Goal: Answer question/provide support: Share knowledge or assist other users

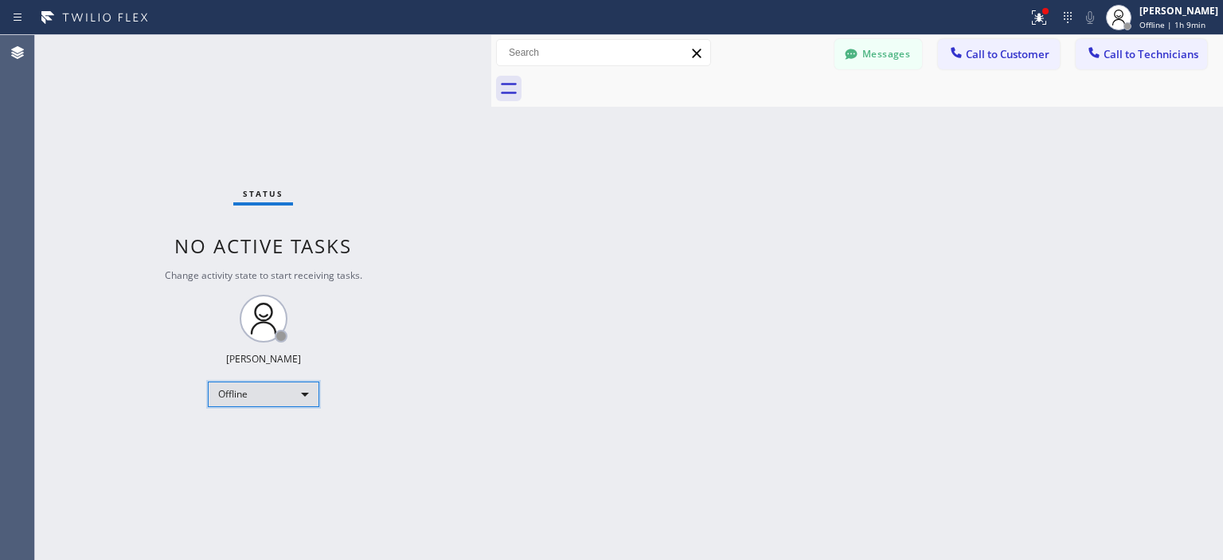
click at [240, 394] on div "Offline" at bounding box center [263, 393] width 111 height 25
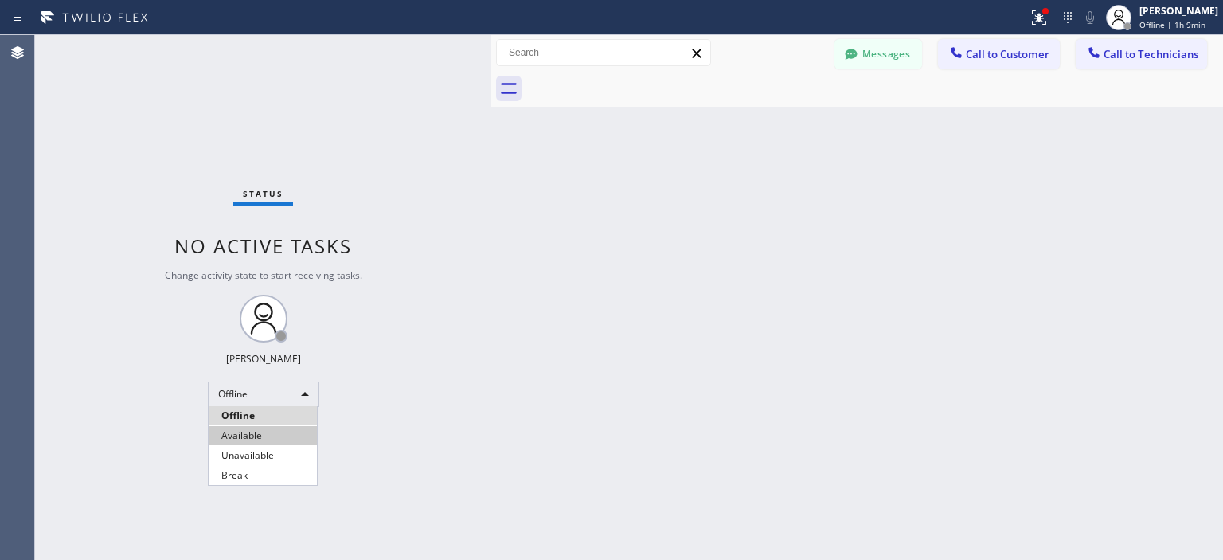
click at [280, 431] on li "Available" at bounding box center [263, 435] width 108 height 19
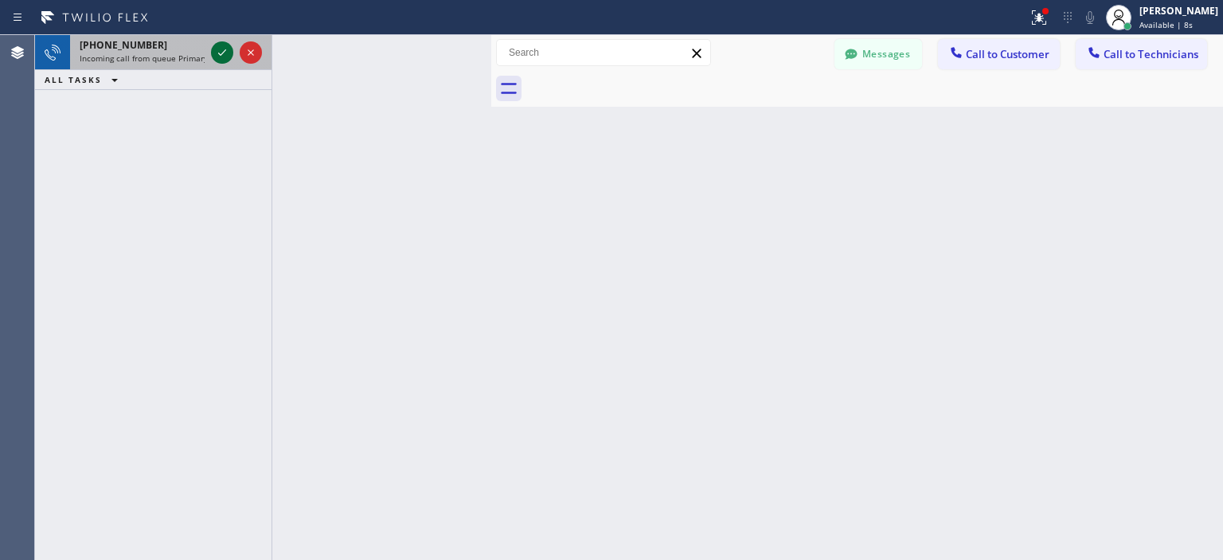
click at [218, 57] on icon at bounding box center [222, 52] width 19 height 19
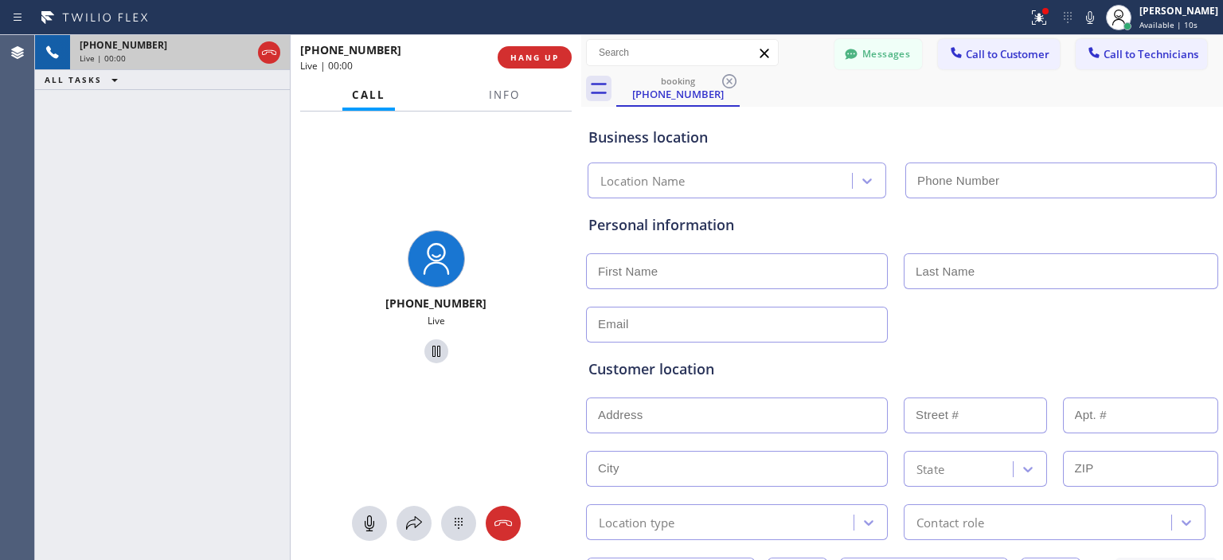
drag, startPoint x: 490, startPoint y: 60, endPoint x: 579, endPoint y: 62, distance: 90.0
click at [581, 62] on div at bounding box center [581, 297] width 0 height 525
type input "[PHONE_NUMBER]"
click at [506, 518] on icon at bounding box center [503, 522] width 19 height 19
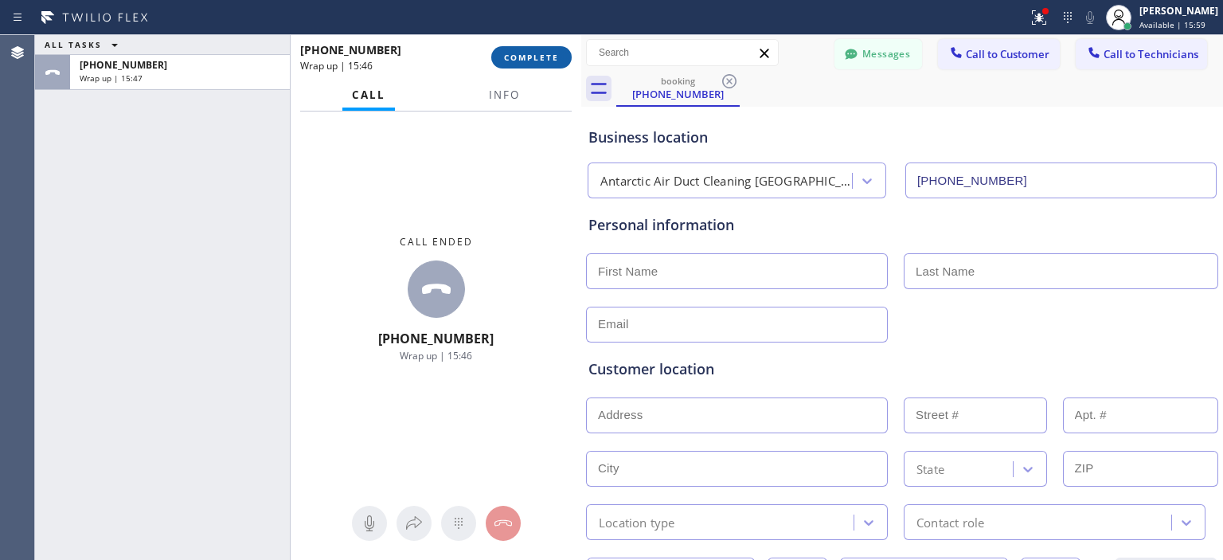
click at [532, 53] on span "COMPLETE" at bounding box center [531, 57] width 55 height 11
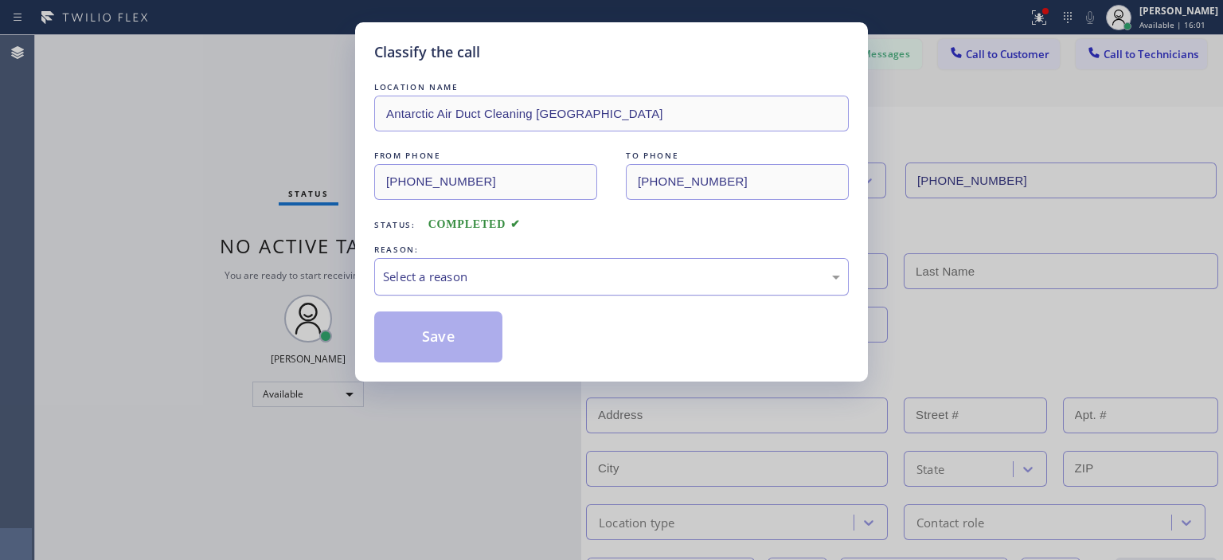
click at [579, 266] on div "Select a reason" at bounding box center [611, 276] width 474 height 37
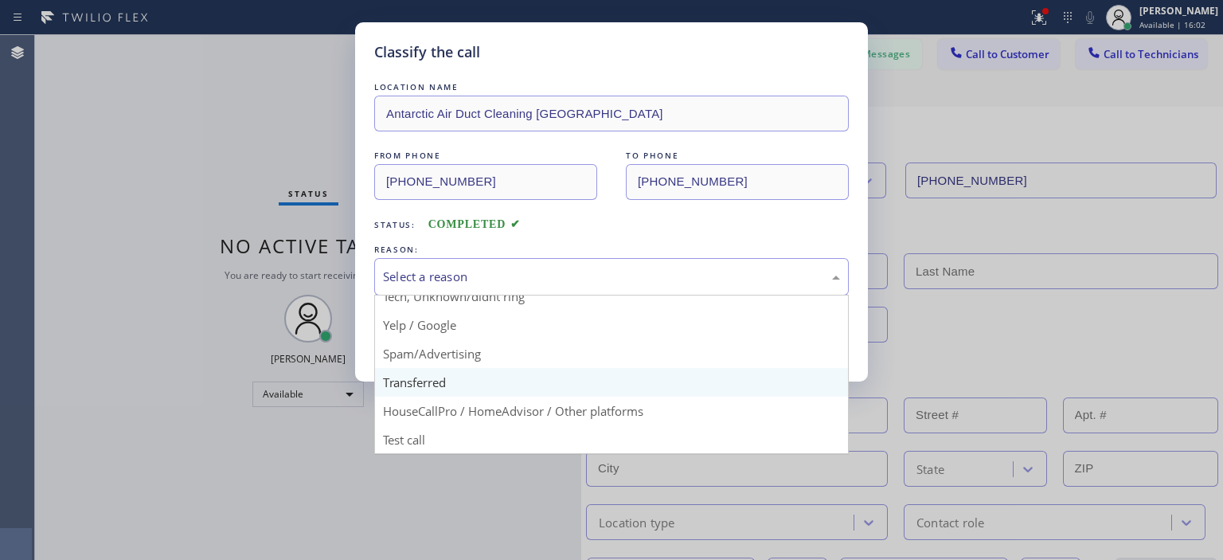
scroll to position [99, 0]
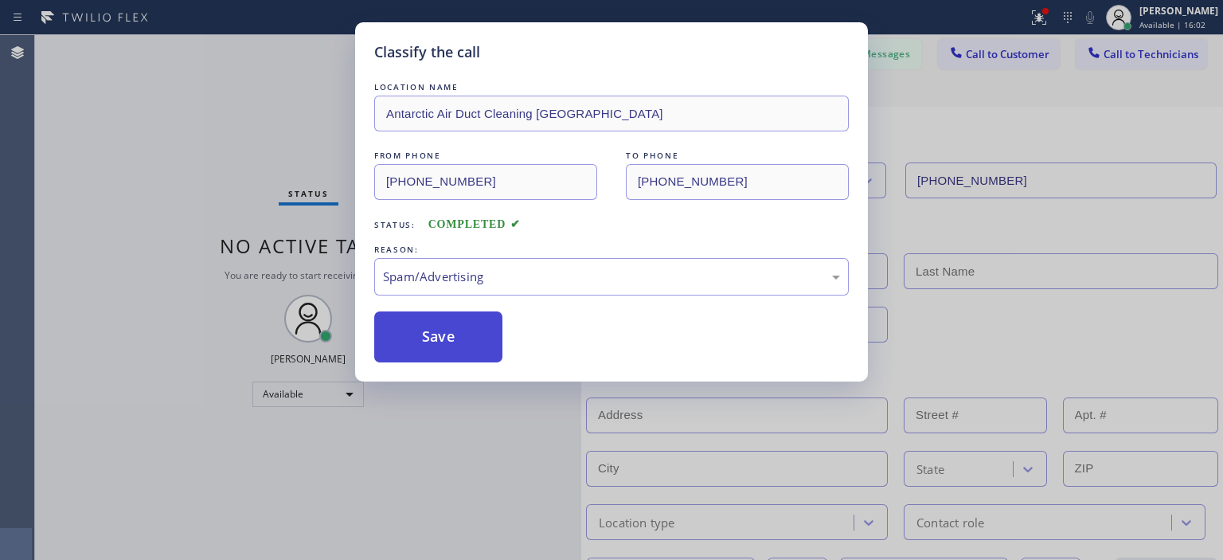
click at [438, 337] on button "Save" at bounding box center [438, 336] width 128 height 51
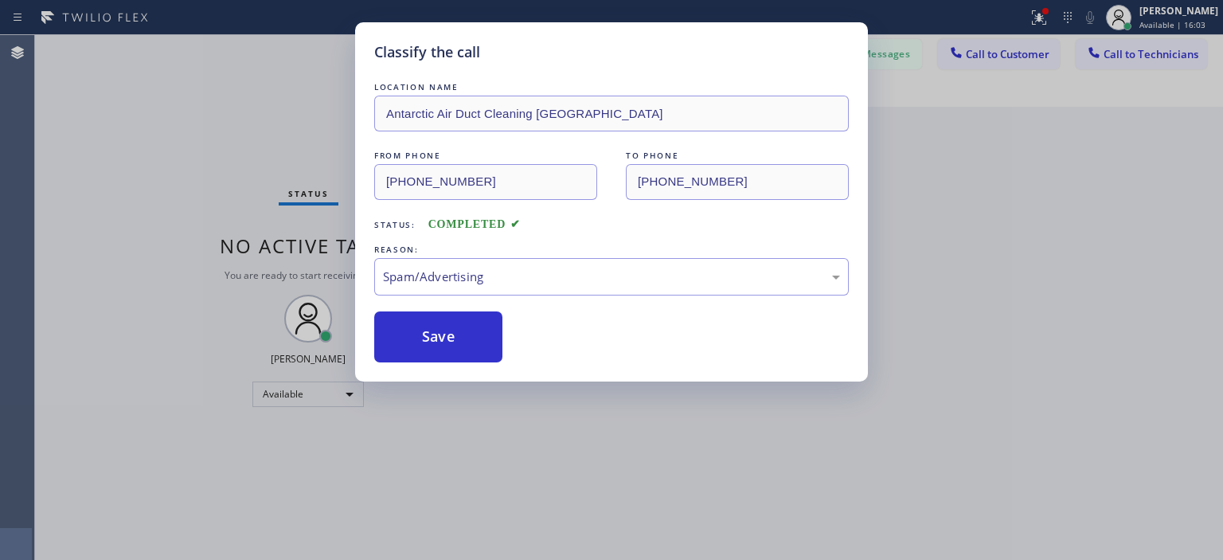
click at [909, 76] on div "Classify the call LOCATION NAME Antarctic Air Duct Cleaning Goleta FROM PHONE […" at bounding box center [611, 280] width 1223 height 560
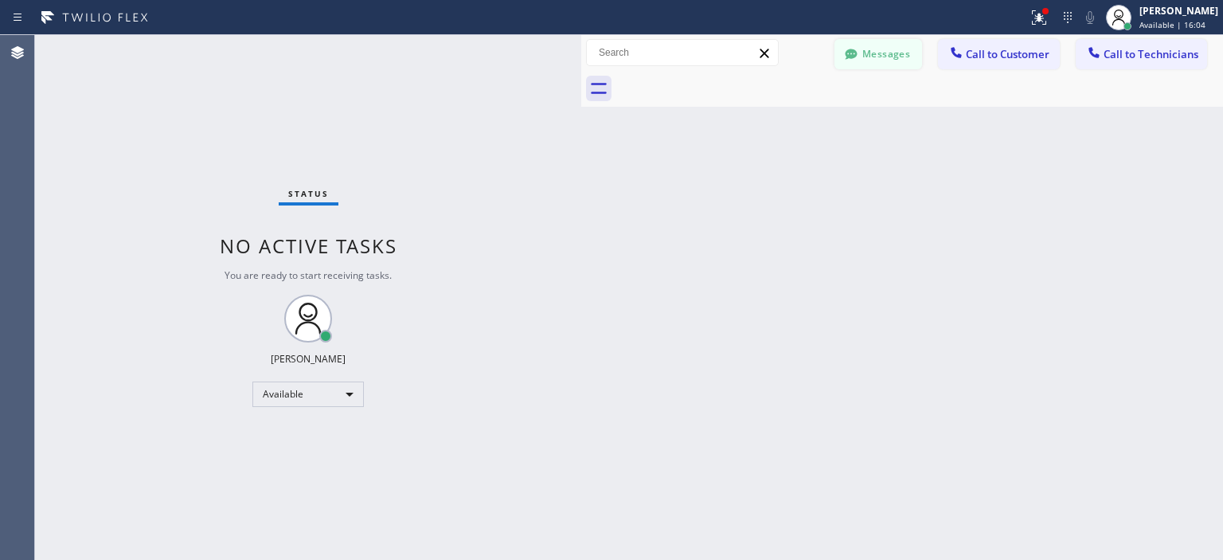
click at [895, 57] on button "Messages" at bounding box center [878, 54] width 88 height 30
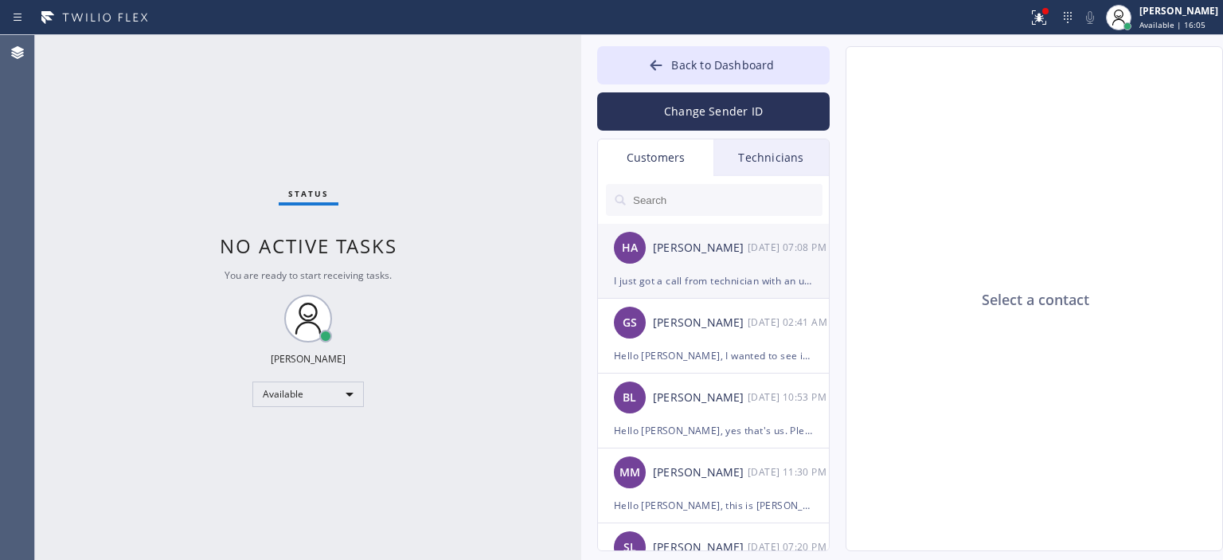
click at [686, 277] on div "I just got a call from technician with an updated ETA, he'll be there at around…" at bounding box center [713, 280] width 199 height 18
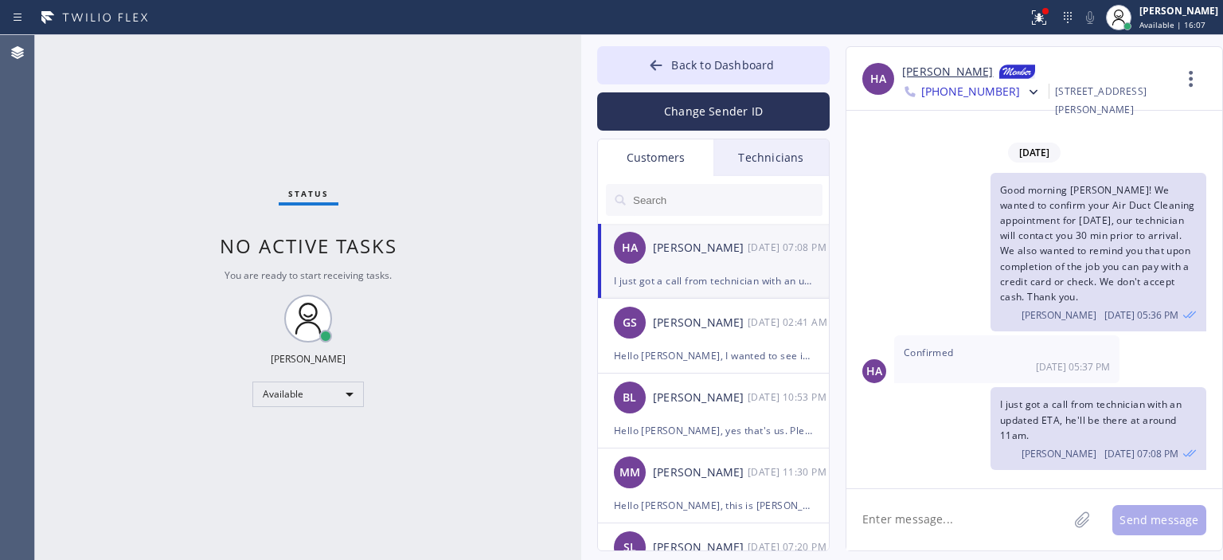
click at [710, 202] on input "text" at bounding box center [726, 200] width 191 height 32
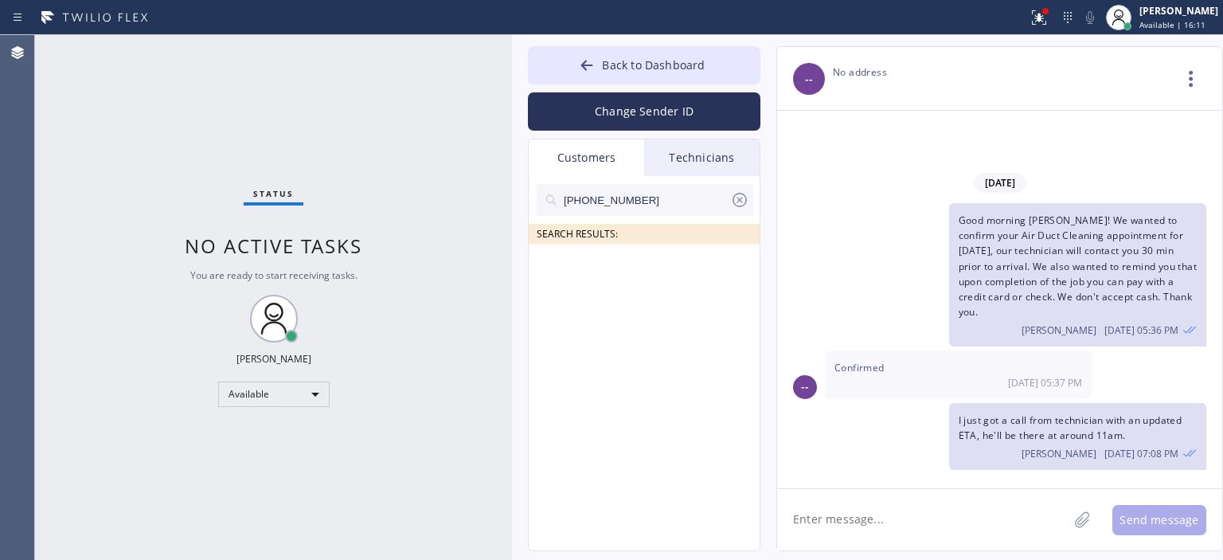
drag, startPoint x: 578, startPoint y: 55, endPoint x: 509, endPoint y: 56, distance: 69.3
click at [512, 56] on div at bounding box center [512, 297] width 0 height 525
click at [665, 201] on input "[PHONE_NUMBER]" at bounding box center [646, 200] width 168 height 32
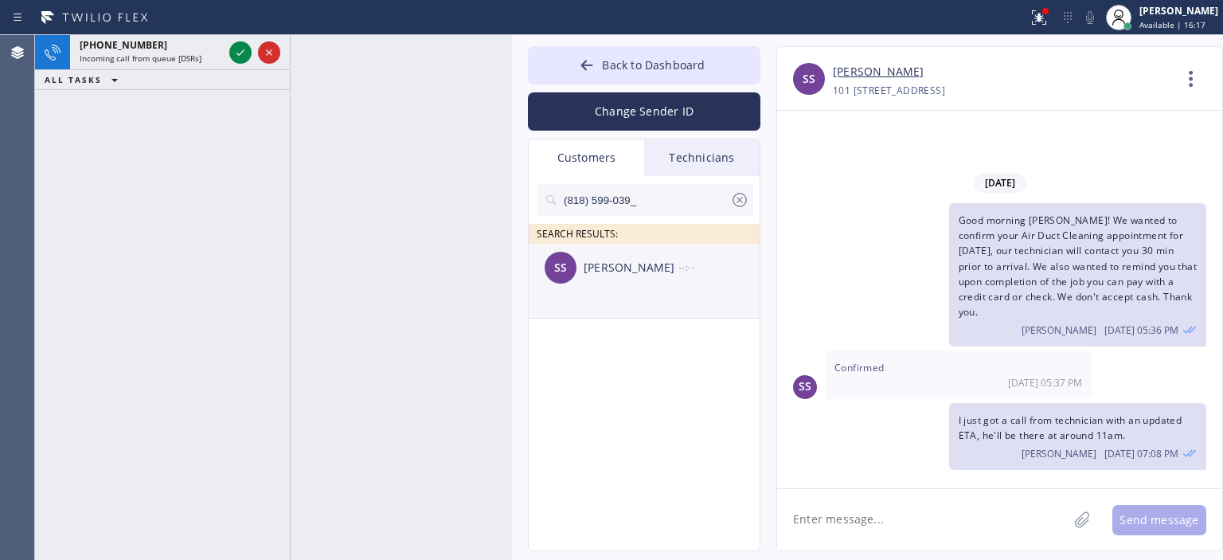
click at [649, 265] on div "[PERSON_NAME]" at bounding box center [630, 268] width 95 height 18
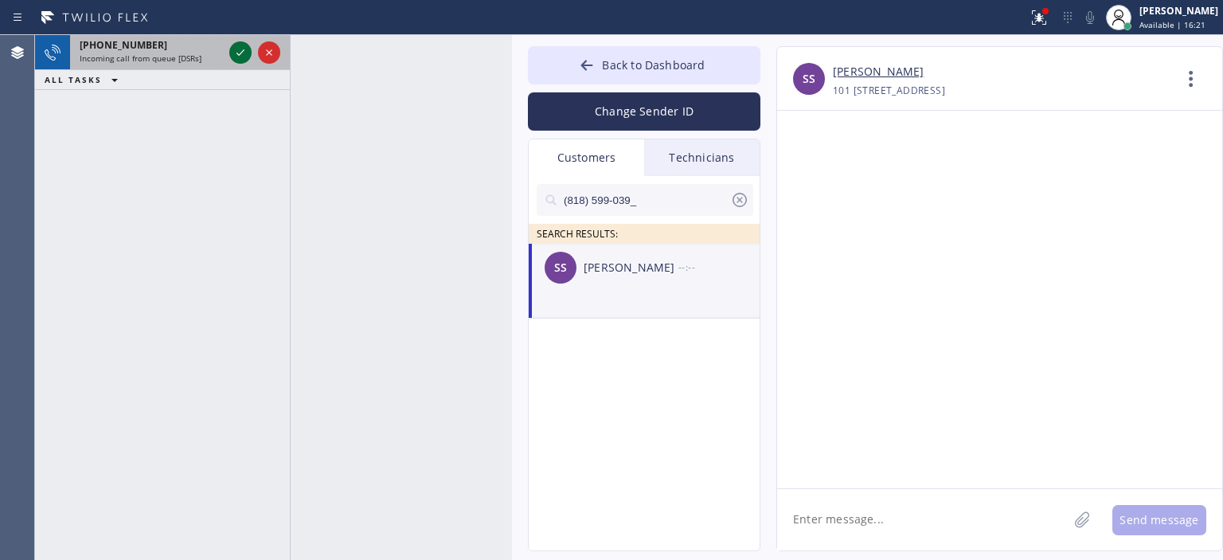
click at [234, 51] on icon at bounding box center [240, 52] width 19 height 19
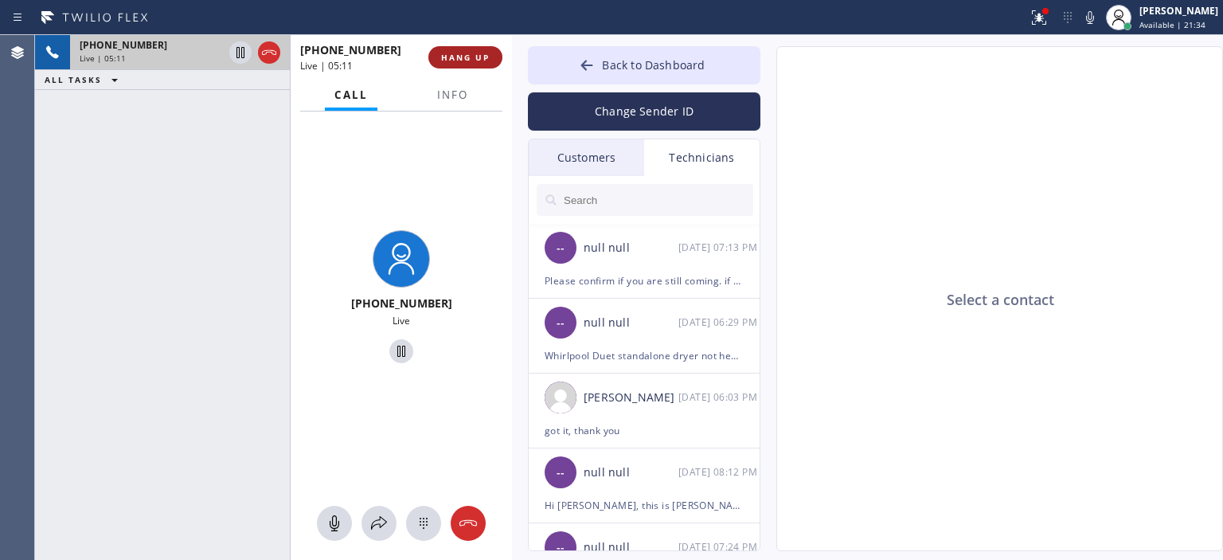
click at [490, 60] on button "HANG UP" at bounding box center [465, 57] width 74 height 22
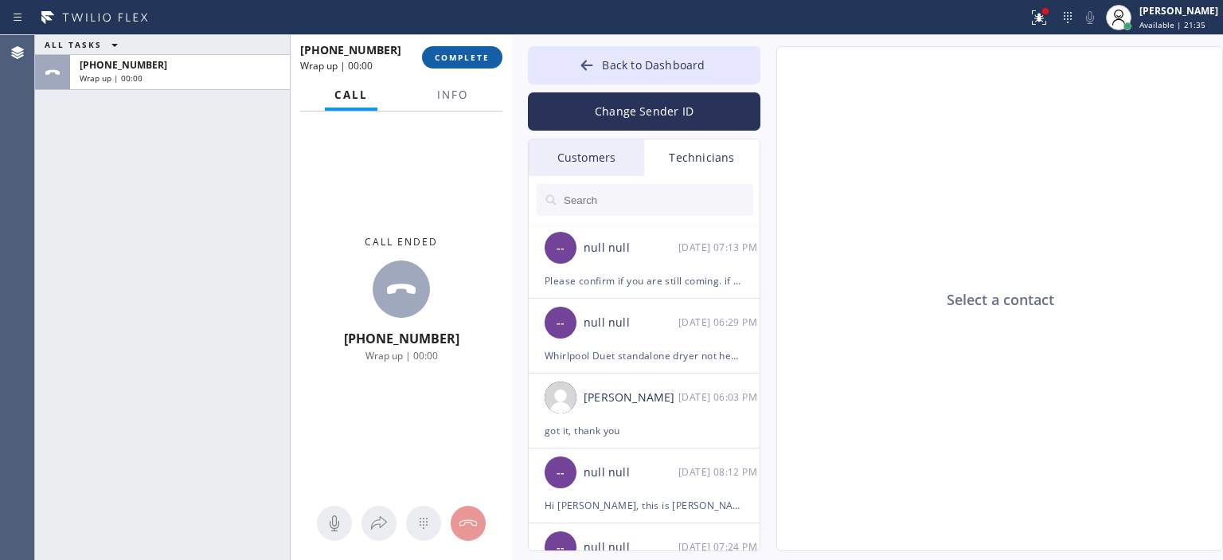
click at [464, 60] on span "COMPLETE" at bounding box center [462, 57] width 55 height 11
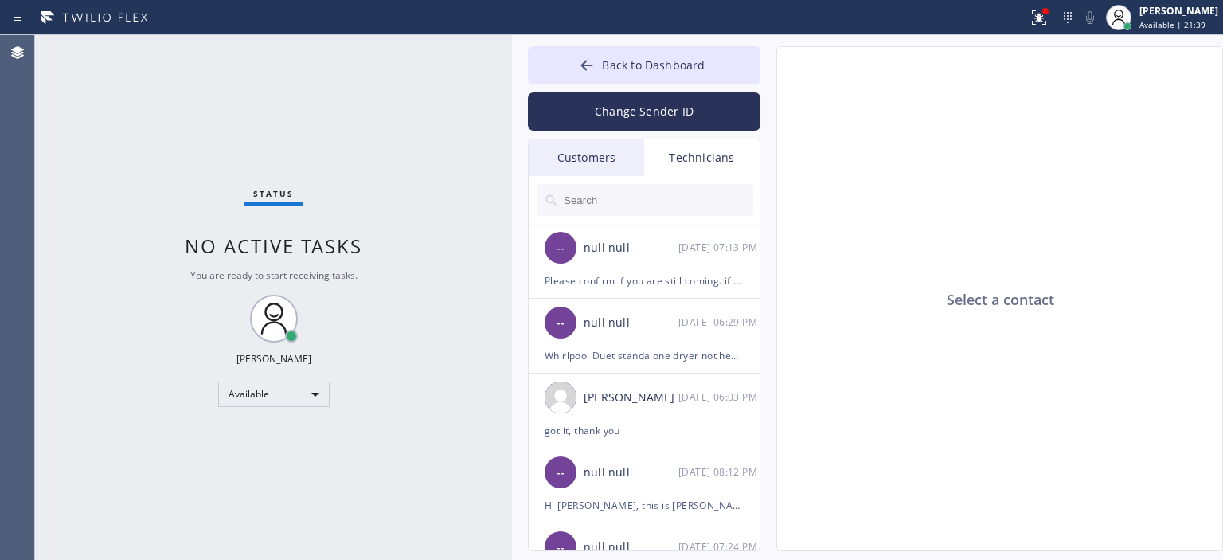
click at [33, 154] on div "Agent Desktop" at bounding box center [17, 297] width 34 height 525
click at [602, 136] on div "Back to Dashboard Change Sender ID Customers Technicians (818) 599-039_ SEARCH …" at bounding box center [644, 298] width 232 height 505
click at [614, 154] on div "Customers" at bounding box center [586, 157] width 115 height 37
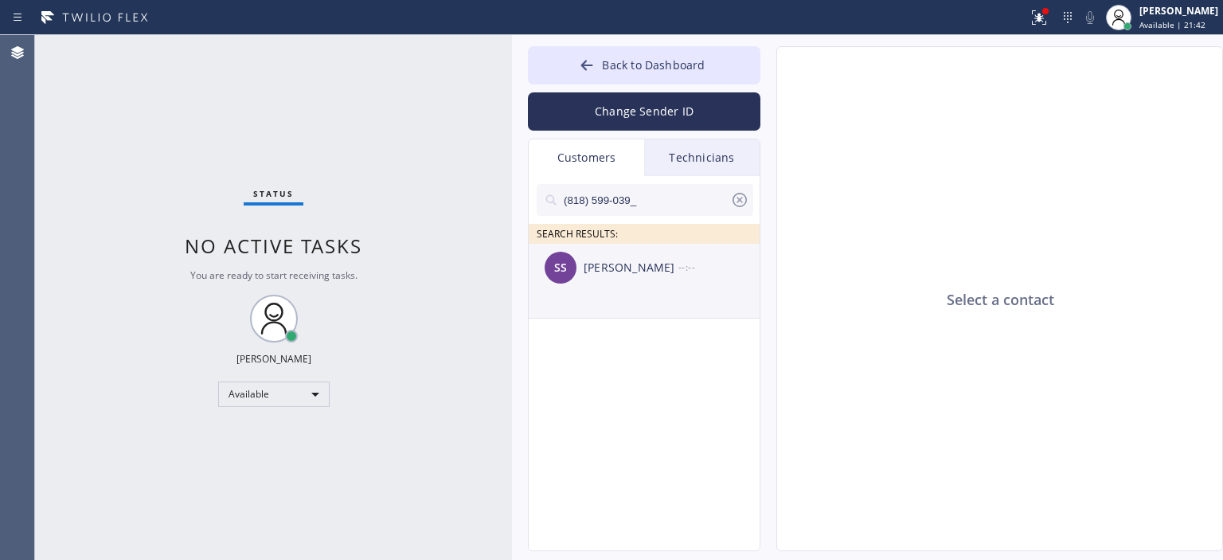
click at [647, 256] on div "SS [PERSON_NAME] --:--" at bounding box center [645, 268] width 232 height 48
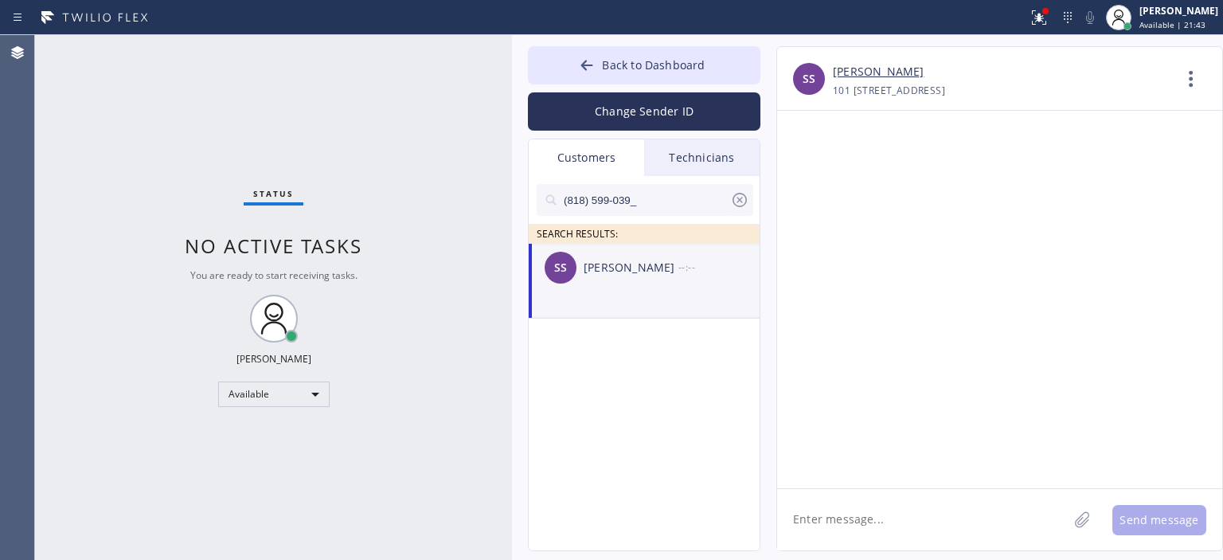
click at [864, 521] on textarea at bounding box center [922, 519] width 291 height 61
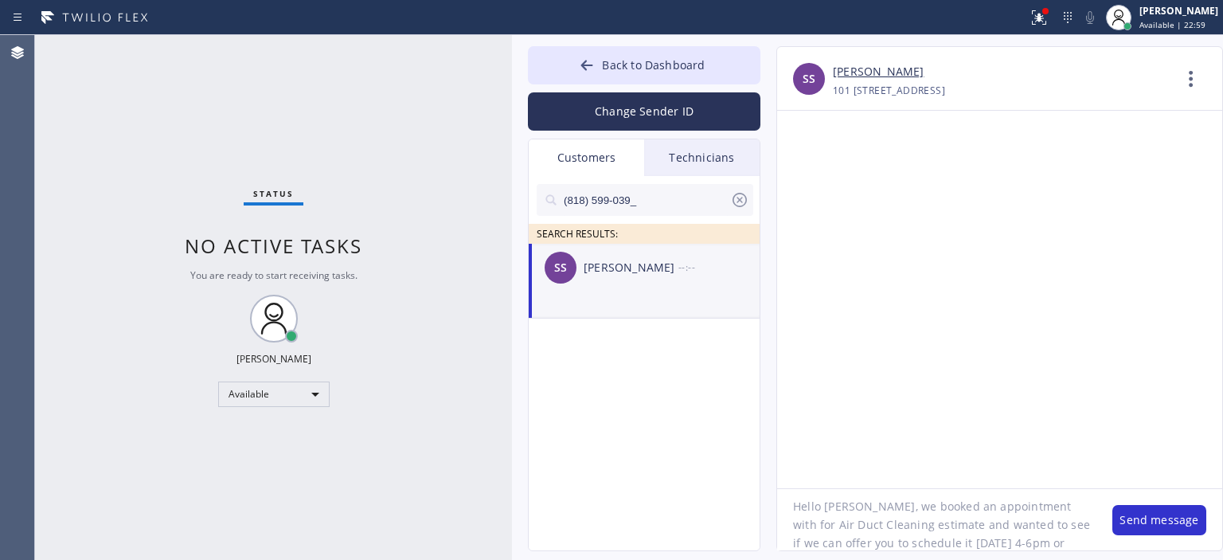
scroll to position [32, 0]
drag, startPoint x: 969, startPoint y: 516, endPoint x: 977, endPoint y: 520, distance: 9.6
click at [977, 520] on textarea "Hello [PERSON_NAME], we booked an appointment with for Air Duct Cleaning estima…" at bounding box center [936, 519] width 319 height 61
click at [981, 522] on textarea "Hello [PERSON_NAME], we booked an appointment with for Air Duct Cleaning estima…" at bounding box center [936, 519] width 319 height 61
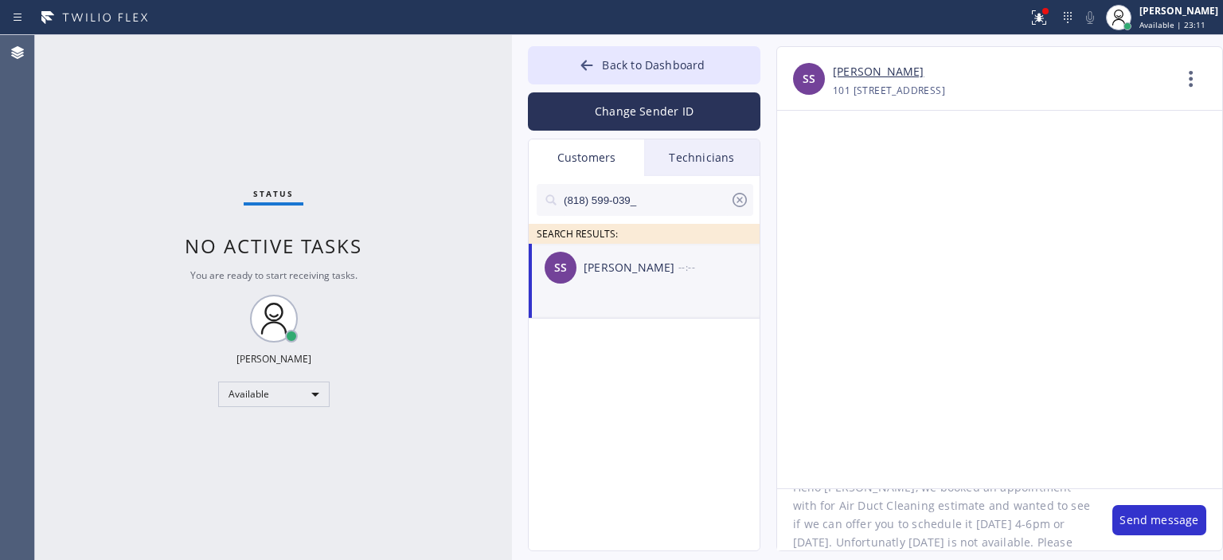
click at [981, 522] on textarea "Hello [PERSON_NAME], we booked an appointment with for Air Duct Cleaning estima…" at bounding box center [936, 519] width 319 height 61
click at [57, 168] on div "Status No active tasks You are ready to start receiving tasks. [PERSON_NAME] Av…" at bounding box center [273, 297] width 477 height 525
click at [1008, 525] on textarea "Hello [PERSON_NAME], we booked an appointment with for Air Duct Cleaning estima…" at bounding box center [936, 519] width 319 height 61
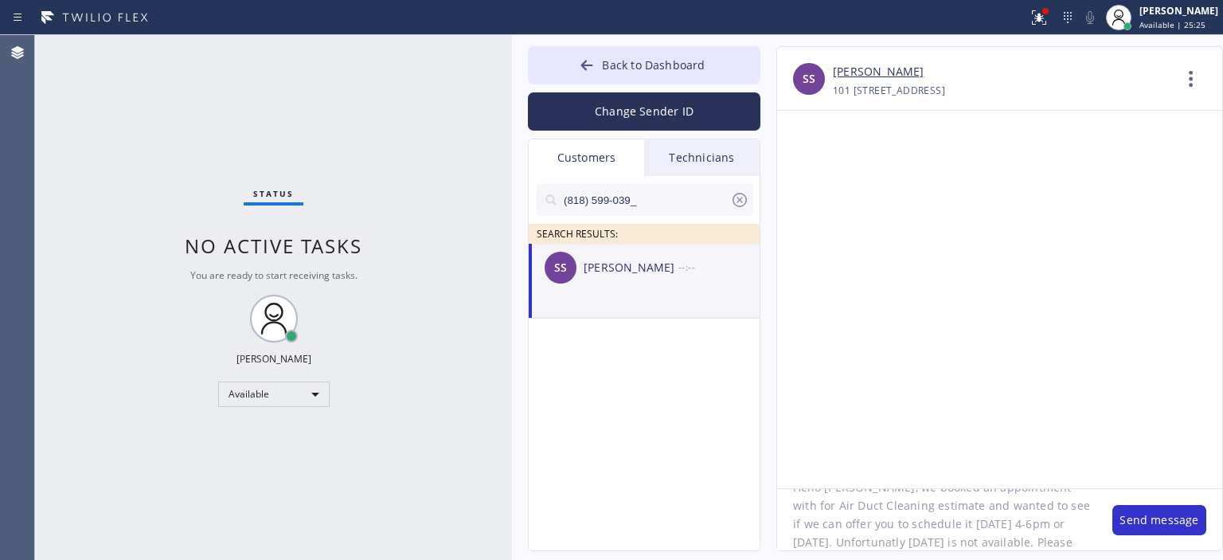
scroll to position [0, 0]
click at [1032, 521] on textarea "Hello [PERSON_NAME], we booked an appointment with for Air Duct Cleaning estima…" at bounding box center [936, 519] width 319 height 61
click at [984, 544] on textarea "Hello [PERSON_NAME], we booked an appointment with you for Air Duct Cleaning es…" at bounding box center [936, 519] width 319 height 61
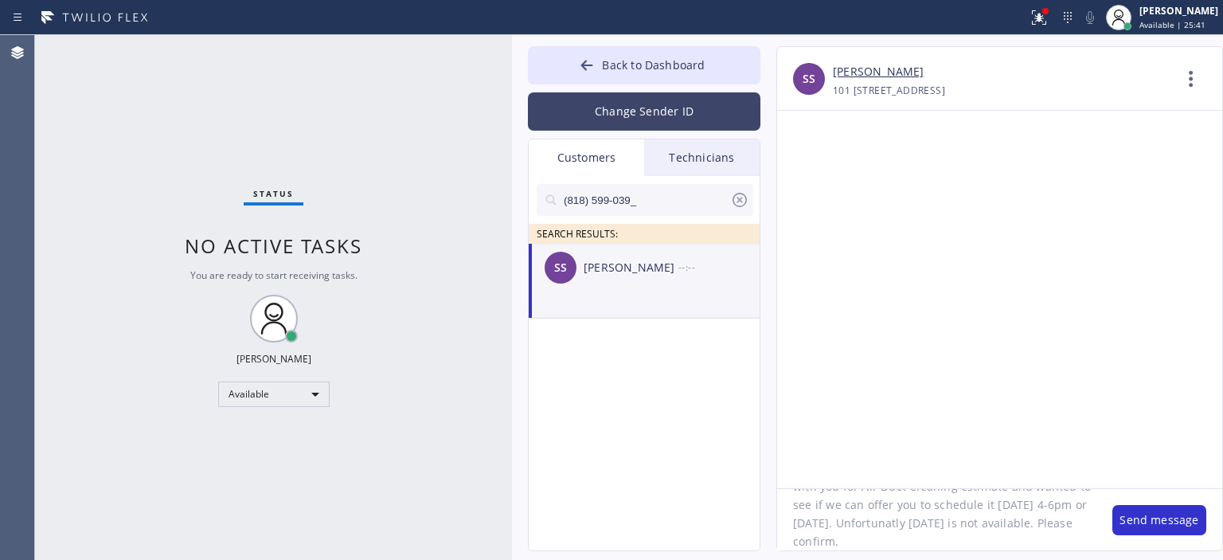
type textarea "Hello [PERSON_NAME], we booked an appointment with you for Air Duct Cleaning es…"
click at [627, 101] on button "Change Sender ID" at bounding box center [644, 111] width 232 height 38
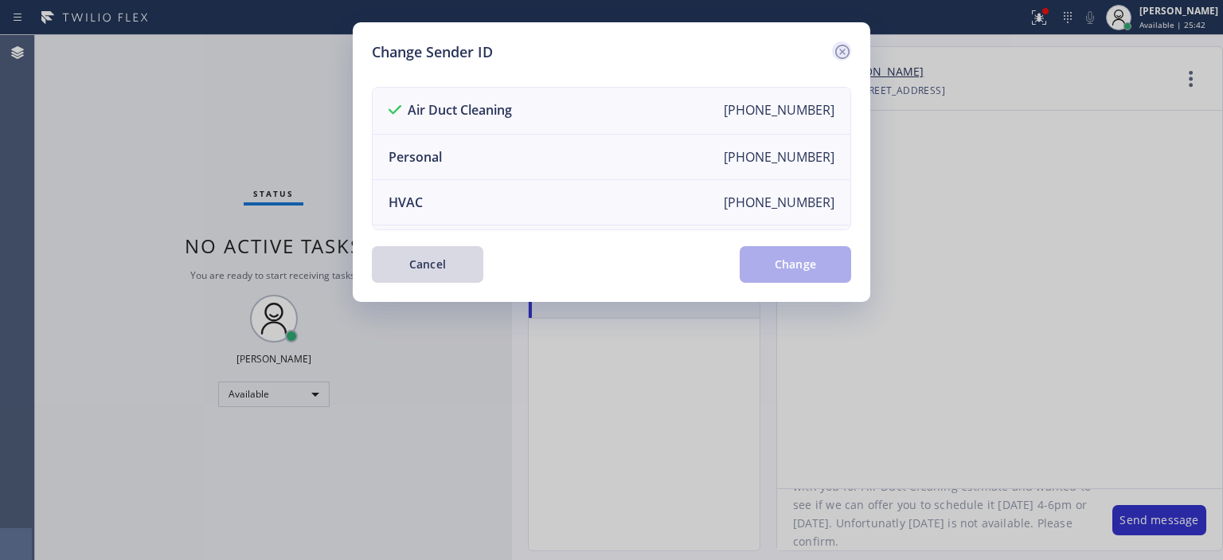
click at [842, 45] on icon at bounding box center [842, 52] width 14 height 14
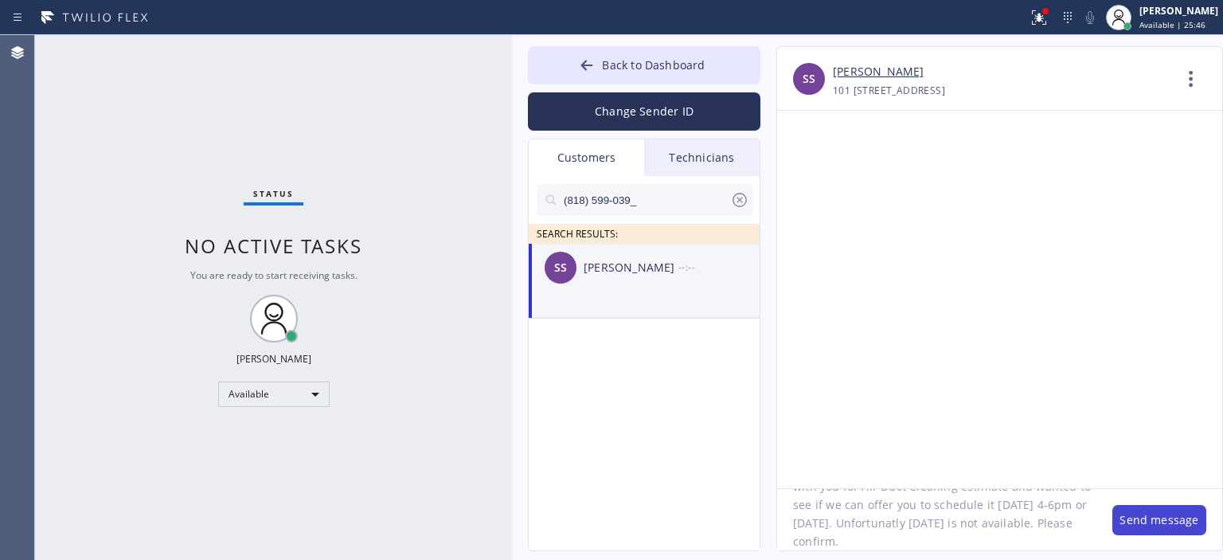
click at [1138, 512] on button "Send message" at bounding box center [1159, 520] width 94 height 30
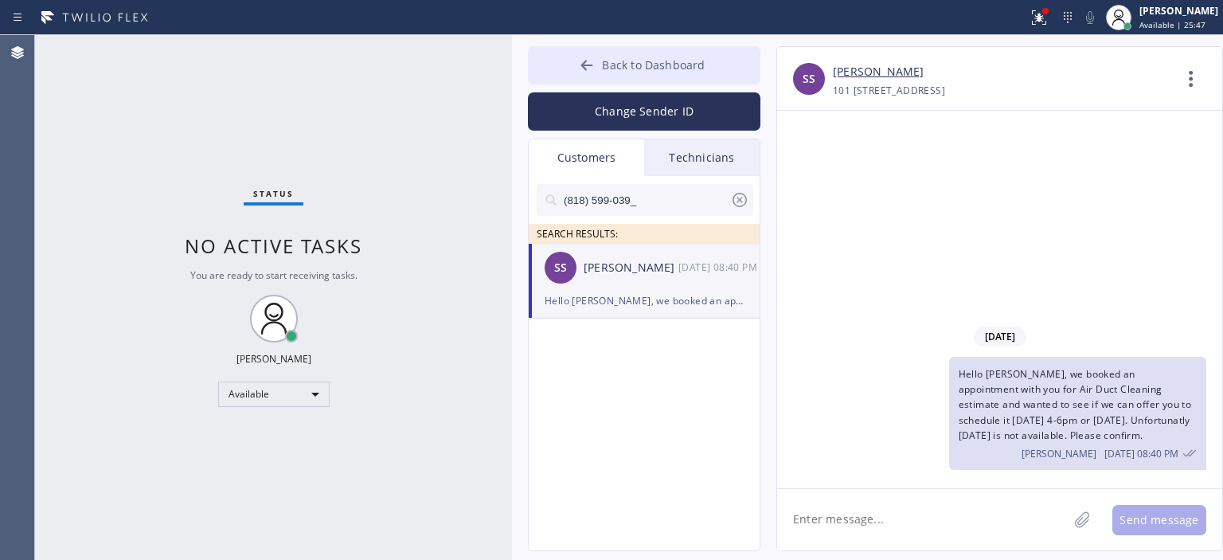
click at [603, 64] on span "Back to Dashboard" at bounding box center [653, 64] width 103 height 15
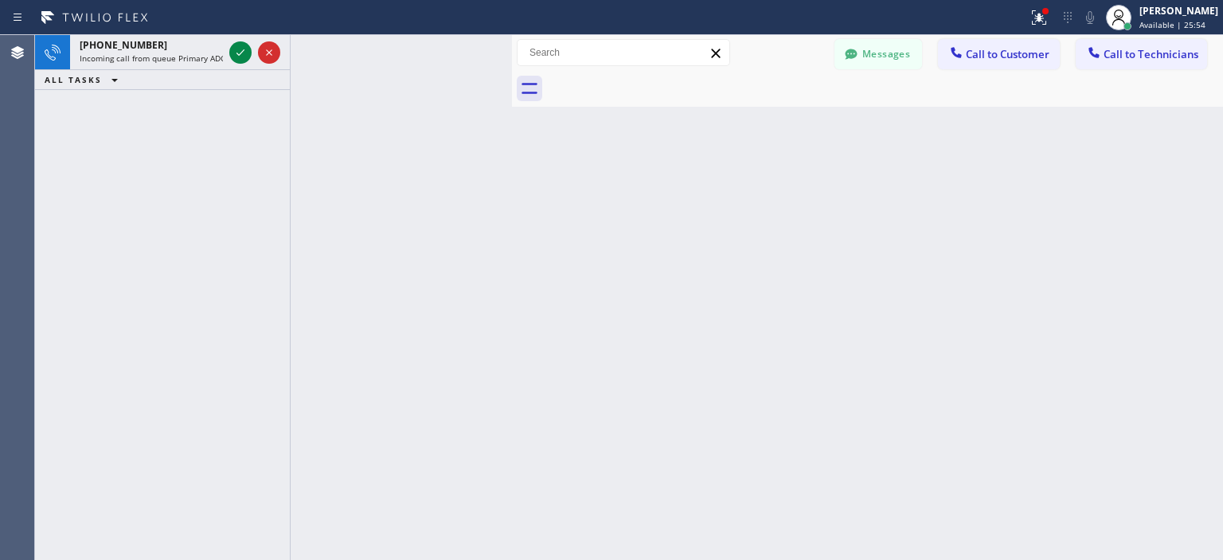
click at [70, 217] on div "[PHONE_NUMBER] Incoming call from queue Primary ADC ALL TASKS ALL TASKS ACTIVE …" at bounding box center [162, 297] width 255 height 525
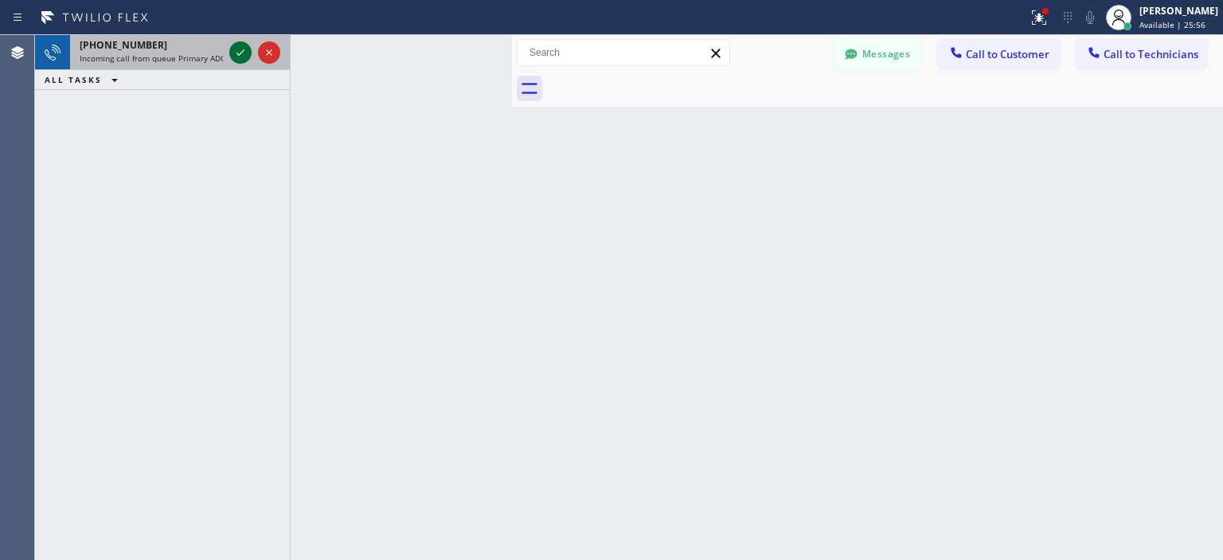
click at [241, 53] on icon at bounding box center [240, 52] width 8 height 6
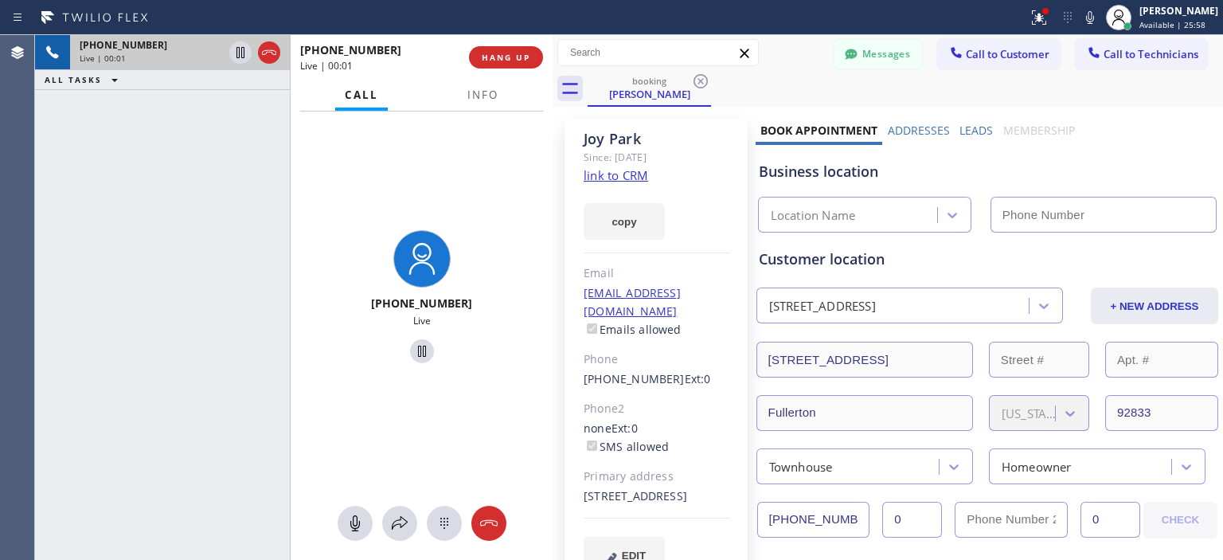
drag, startPoint x: 509, startPoint y: 56, endPoint x: 550, endPoint y: 62, distance: 41.1
click at [552, 62] on div at bounding box center [552, 297] width 0 height 525
type input "[PHONE_NUMBER]"
click at [630, 172] on link "link to CRM" at bounding box center [615, 175] width 64 height 16
click at [350, 527] on icon at bounding box center [355, 523] width 10 height 16
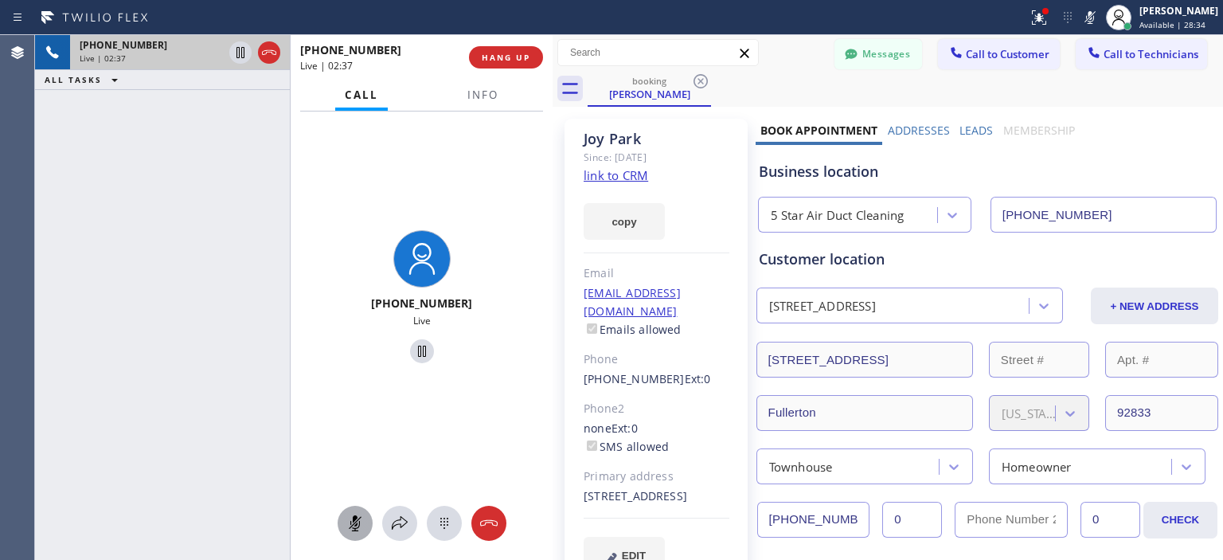
click at [357, 518] on icon at bounding box center [354, 522] width 19 height 19
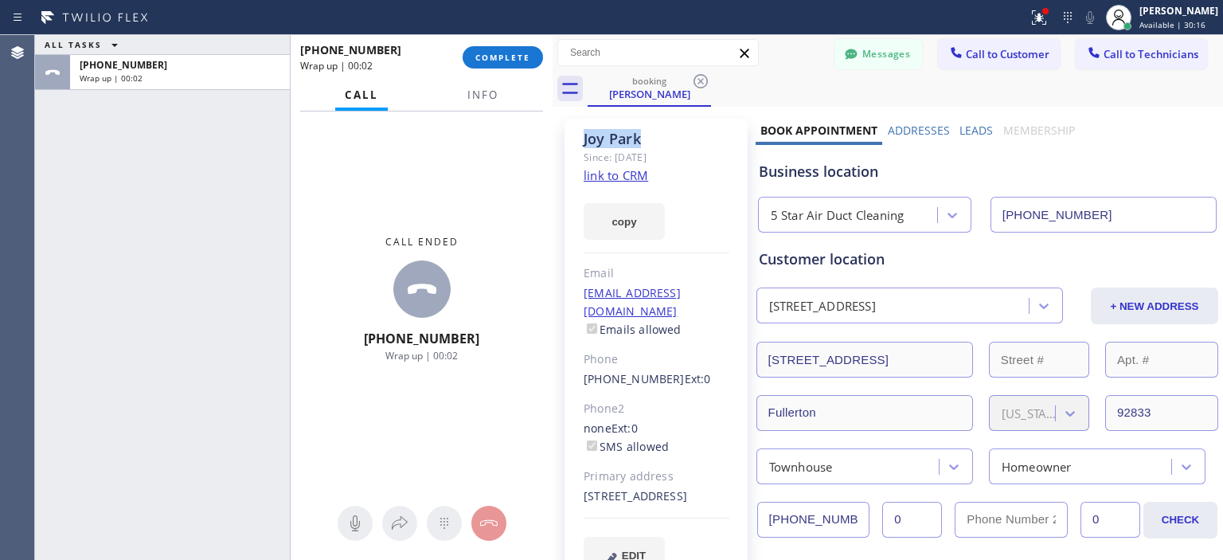
drag, startPoint x: 659, startPoint y: 142, endPoint x: 580, endPoint y: 139, distance: 78.9
click at [580, 139] on div "[PERSON_NAME] Since: [DATE] link to CRM copy Email [EMAIL_ADDRESS][DOMAIN_NAME]…" at bounding box center [655, 356] width 183 height 474
copy div "[PERSON_NAME]"
click at [516, 54] on span "COMPLETE" at bounding box center [502, 57] width 55 height 11
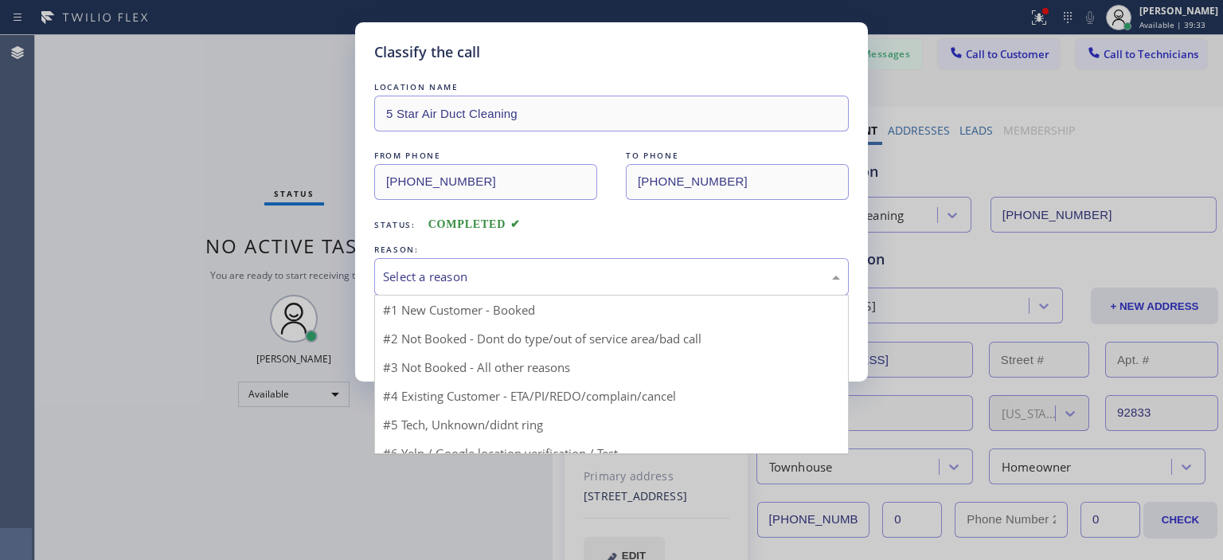
click at [564, 277] on div "Select a reason" at bounding box center [611, 276] width 457 height 18
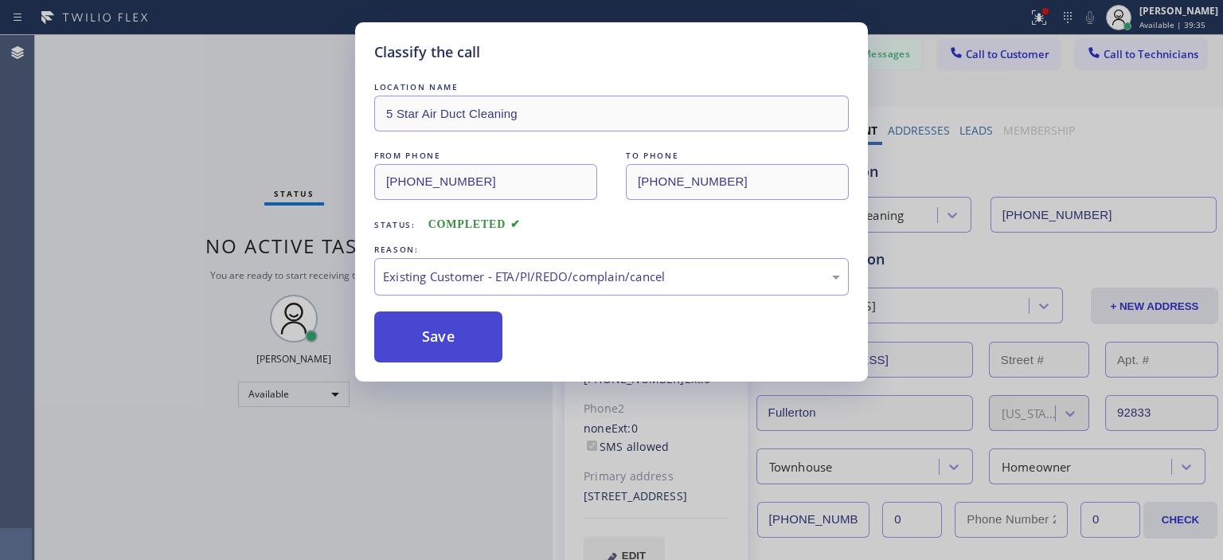
click at [447, 330] on button "Save" at bounding box center [438, 336] width 128 height 51
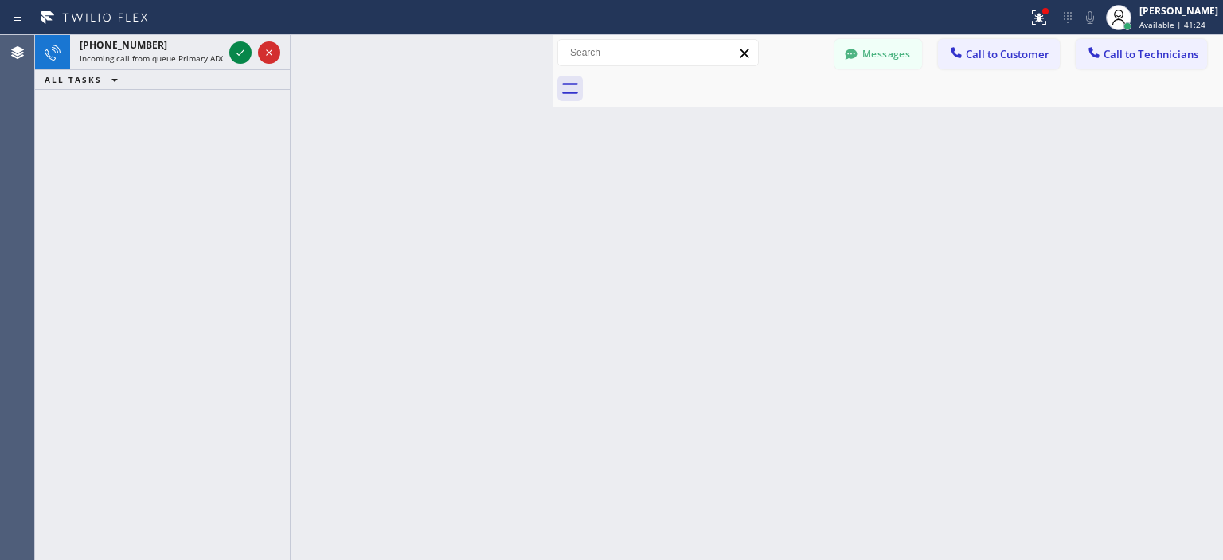
click at [68, 173] on div "[PHONE_NUMBER] Incoming call from queue Primary ADC ALL TASKS ALL TASKS ACTIVE …" at bounding box center [162, 297] width 255 height 525
click at [1152, 11] on div "[PERSON_NAME]" at bounding box center [1178, 11] width 79 height 14
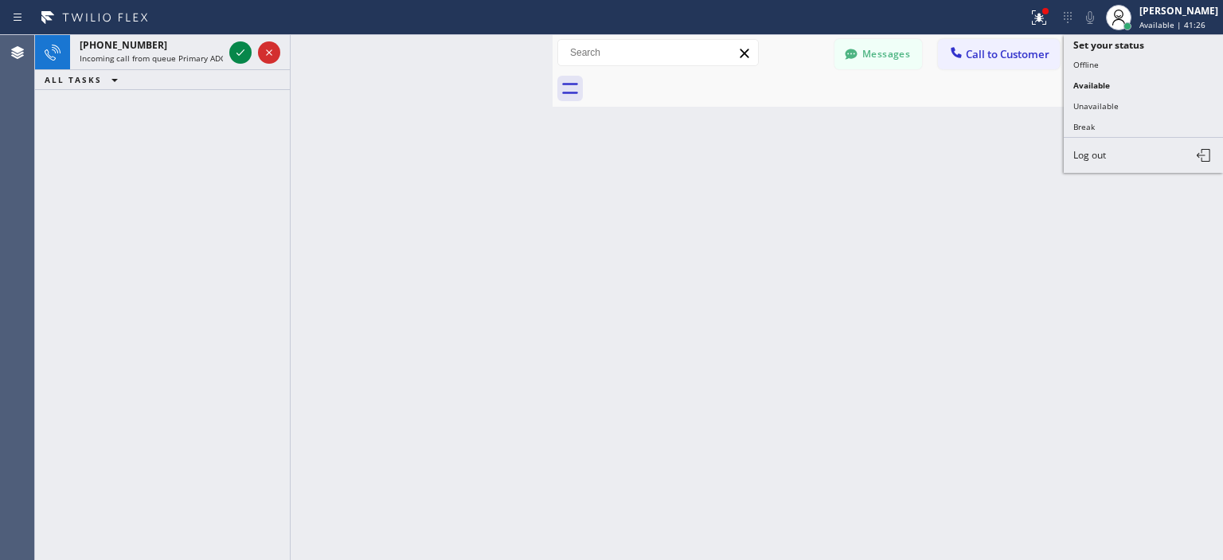
drag, startPoint x: 1102, startPoint y: 63, endPoint x: 929, endPoint y: 221, distance: 234.4
click at [1102, 62] on button "Offline" at bounding box center [1142, 64] width 159 height 21
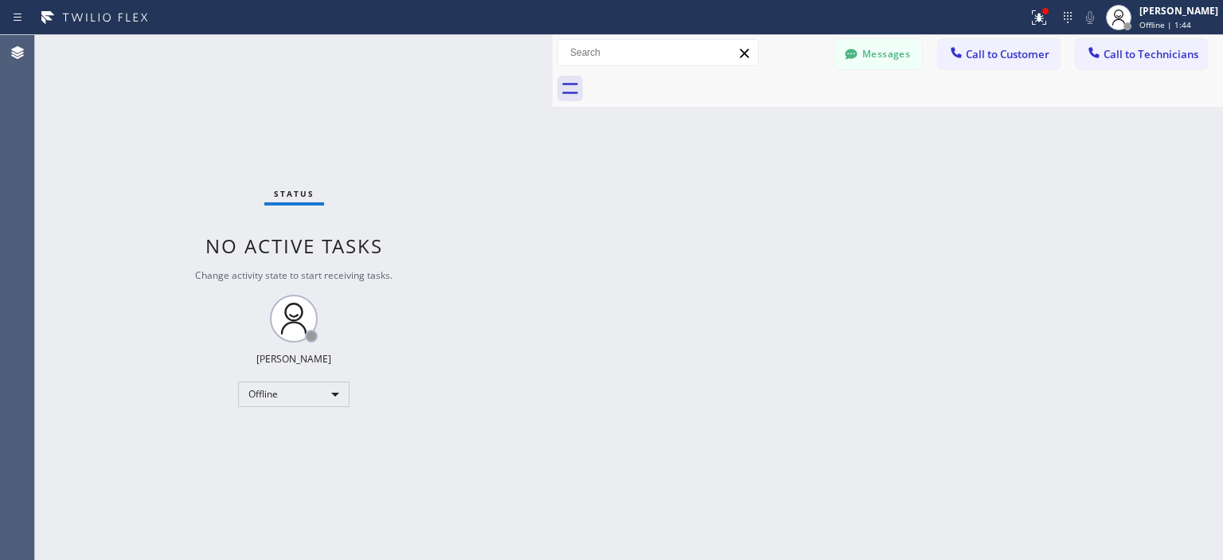
click at [90, 215] on div "Status No active tasks Change activity state to start receiving tasks. [PERSON_…" at bounding box center [293, 297] width 517 height 525
drag, startPoint x: 74, startPoint y: 110, endPoint x: 86, endPoint y: 84, distance: 28.9
click at [74, 110] on div "Status No active tasks Change activity state to start receiving tasks. [PERSON_…" at bounding box center [293, 297] width 517 height 525
